Goal: Task Accomplishment & Management: Use online tool/utility

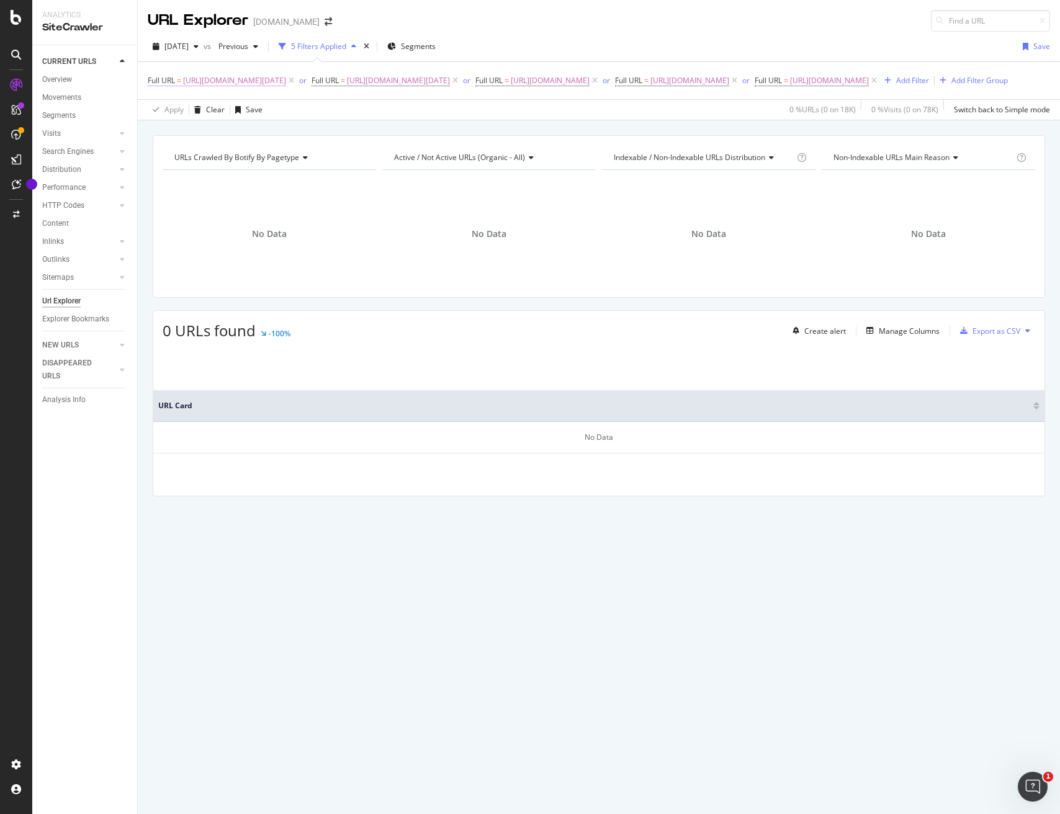
click at [218, 81] on span "[URL][DOMAIN_NAME][DATE]" at bounding box center [234, 80] width 103 height 17
click at [244, 133] on input "[URL][DOMAIN_NAME][DATE]" at bounding box center [217, 132] width 117 height 20
